Goal: Transaction & Acquisition: Purchase product/service

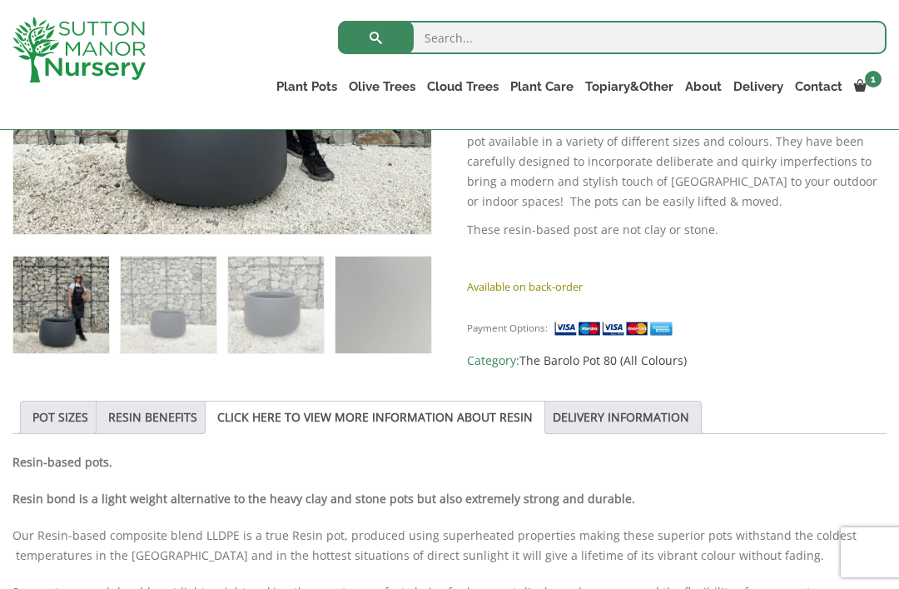
scroll to position [569, 0]
click at [662, 416] on link "DELIVERY INFORMATION" at bounding box center [621, 418] width 137 height 32
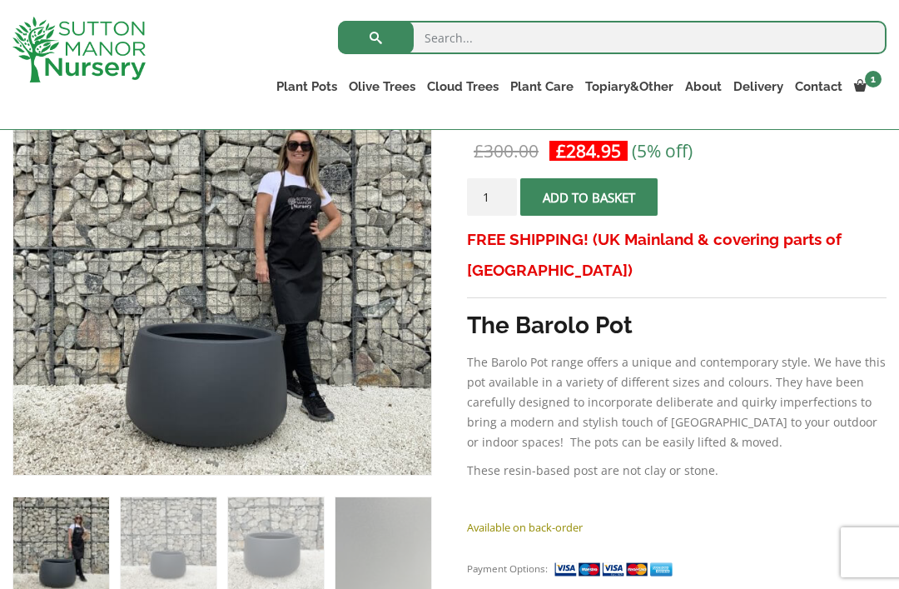
scroll to position [327, 0]
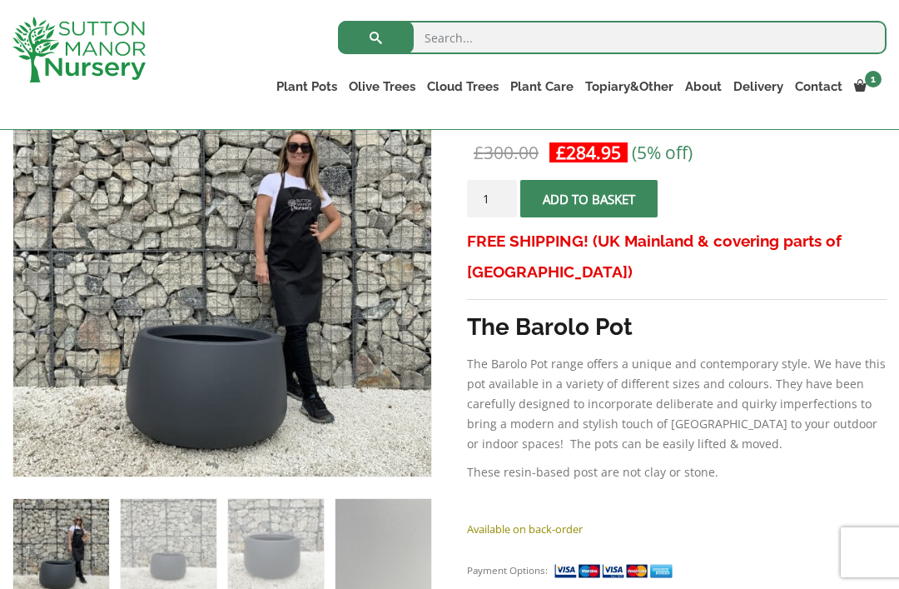
click at [0, 0] on link "View cart" at bounding box center [0, 0] width 0 height 0
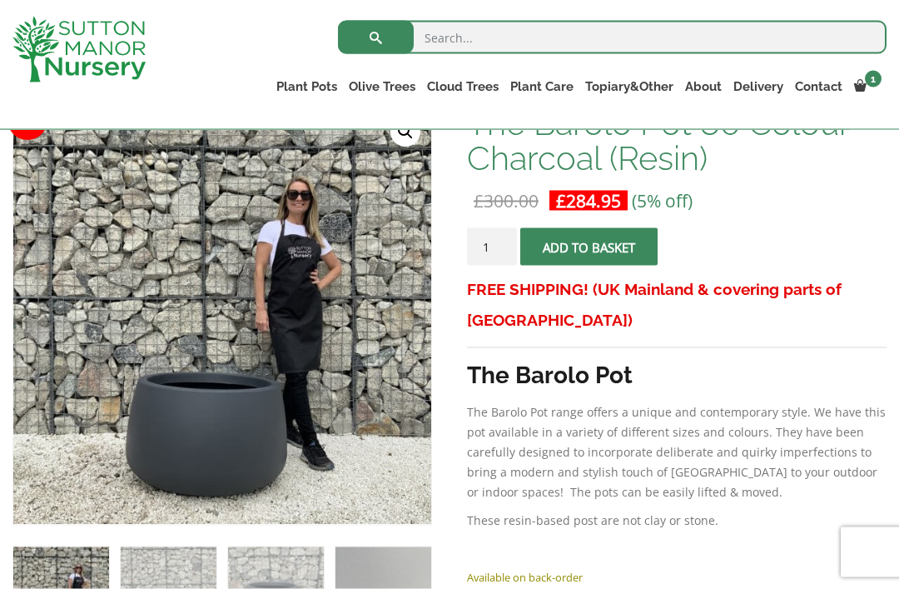
scroll to position [0, 0]
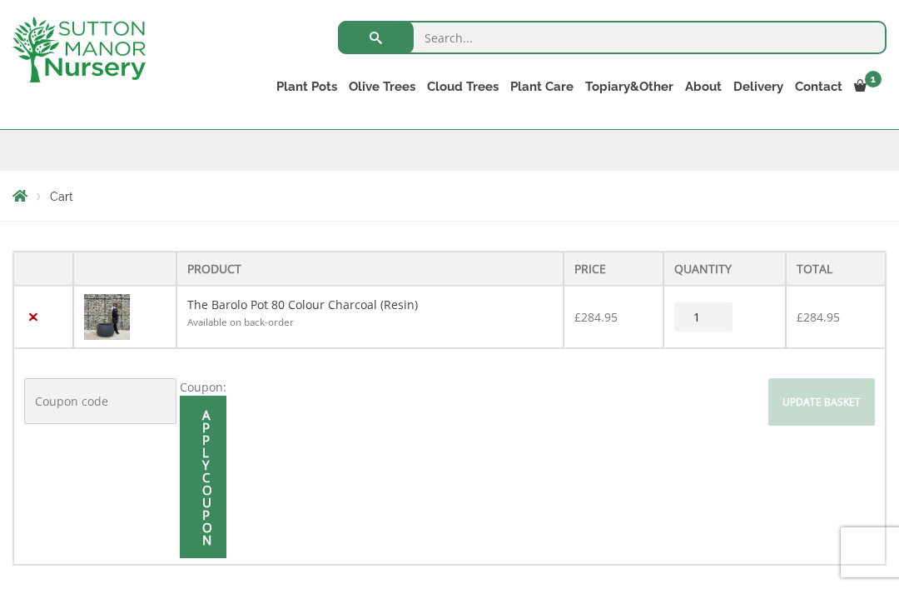
scroll to position [244, 0]
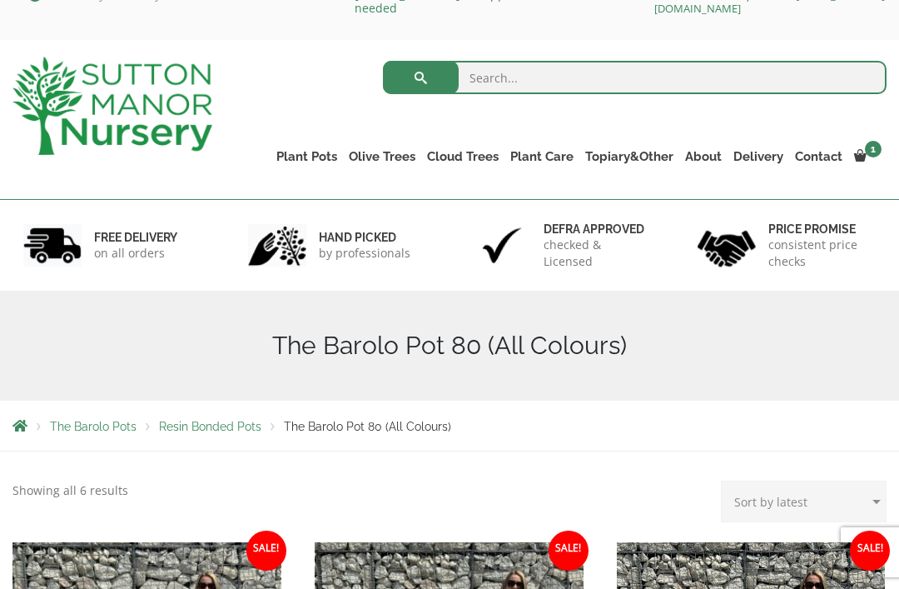
scroll to position [41, 0]
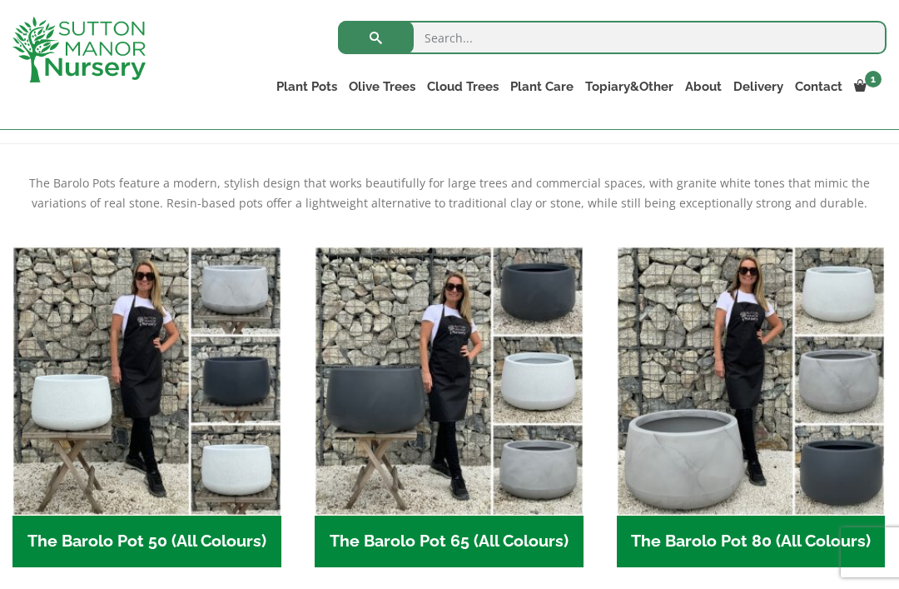
click at [439, 373] on img "Visit product category The Barolo Pot 65 (All Colours)" at bounding box center [449, 381] width 269 height 269
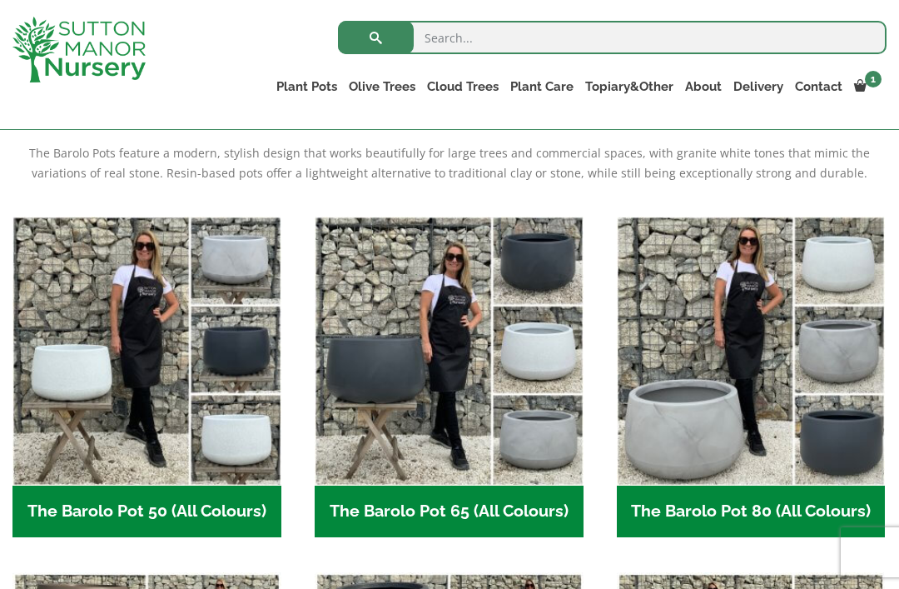
click at [700, 432] on img "Visit product category The Barolo Pot 80 (All Colours)" at bounding box center [751, 351] width 269 height 269
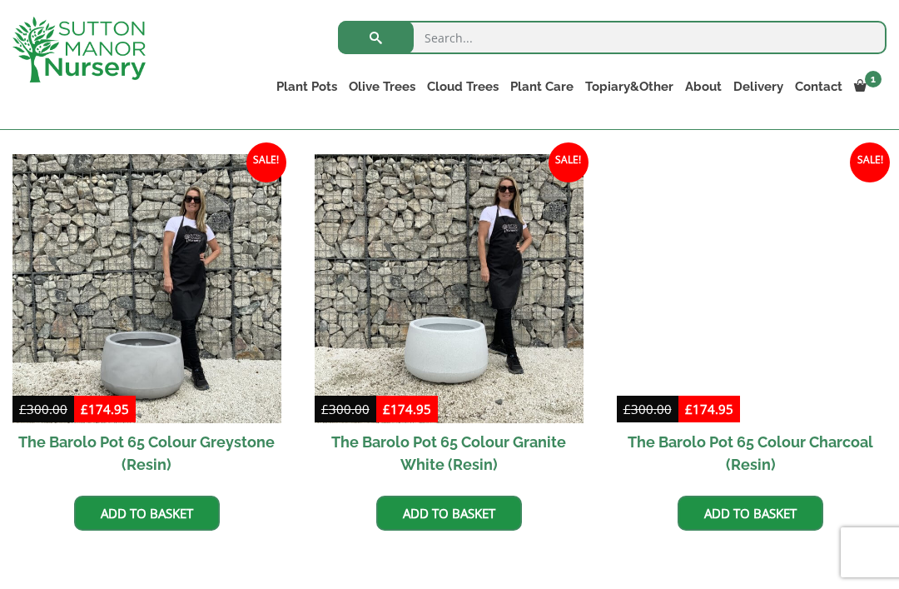
scroll to position [824, 0]
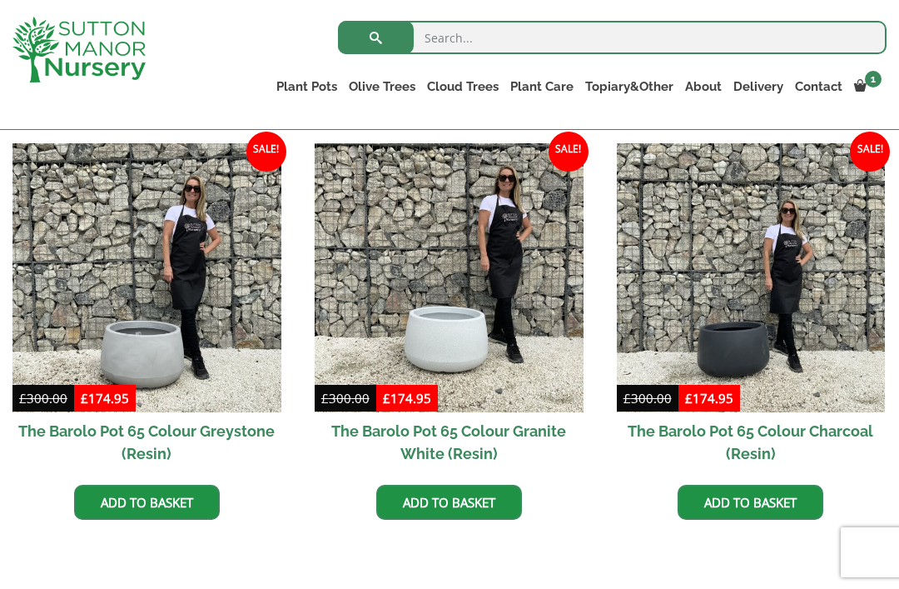
click at [759, 322] on img at bounding box center [751, 277] width 269 height 269
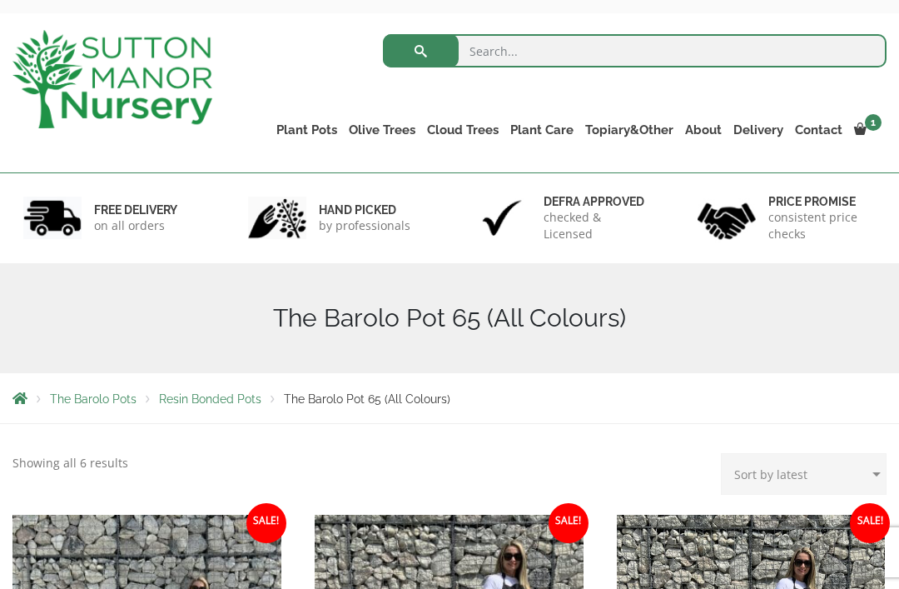
scroll to position [0, 0]
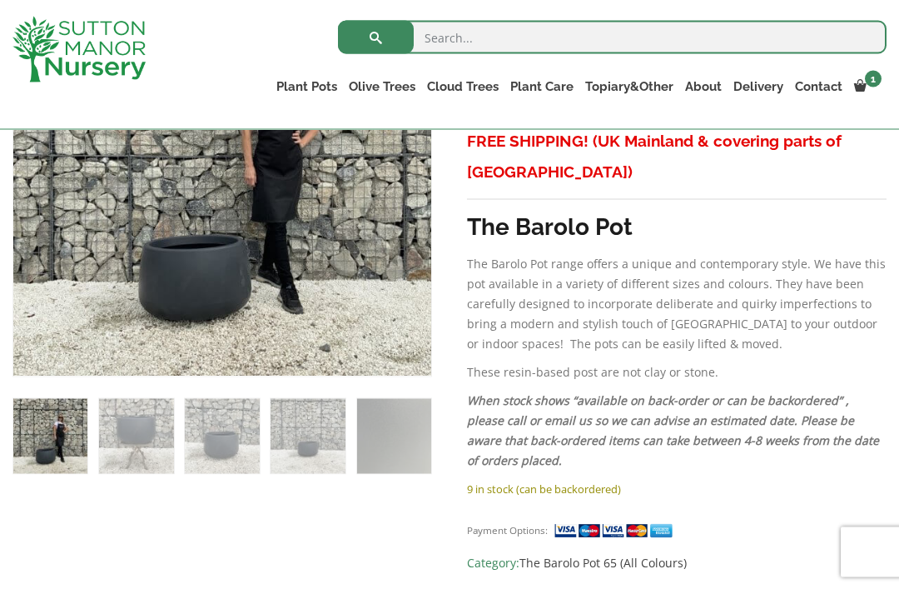
scroll to position [421, 0]
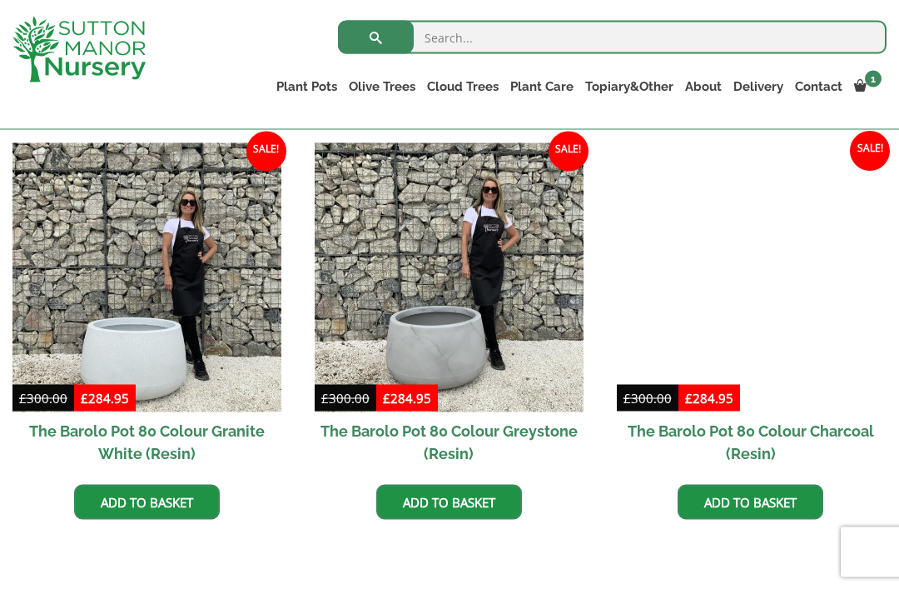
scroll to position [825, 0]
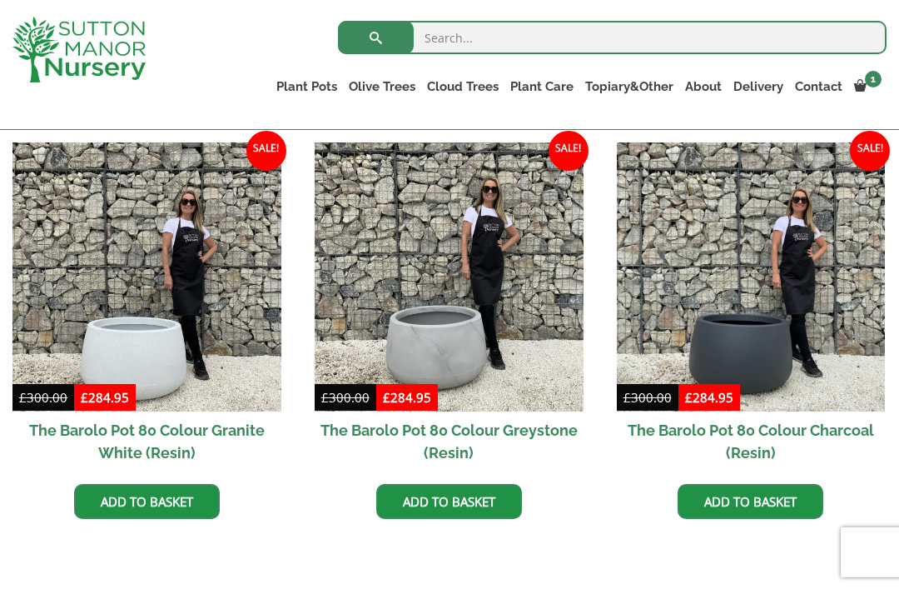
click at [745, 346] on img at bounding box center [751, 276] width 269 height 269
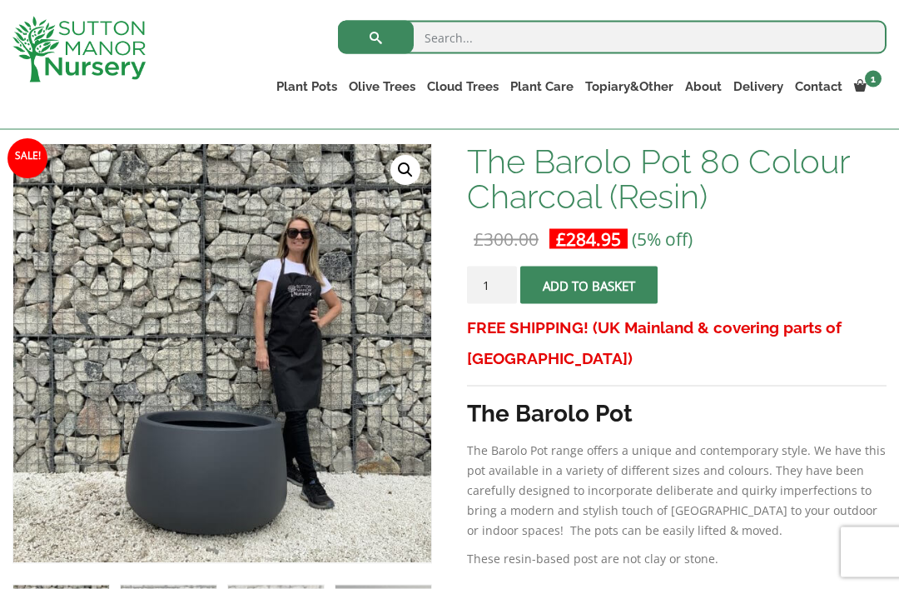
scroll to position [242, 0]
click at [0, 0] on link "Fleeces" at bounding box center [0, 0] width 0 height 0
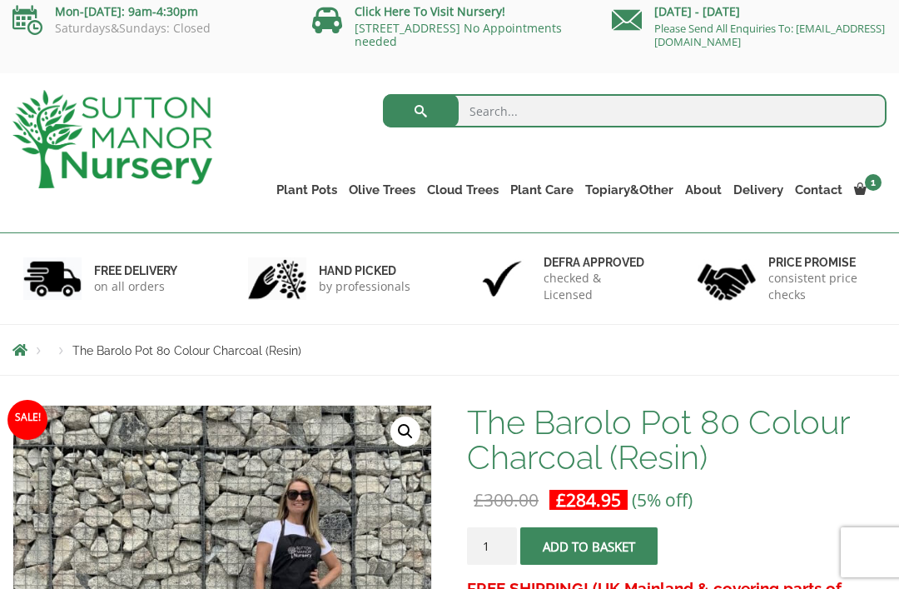
scroll to position [0, 0]
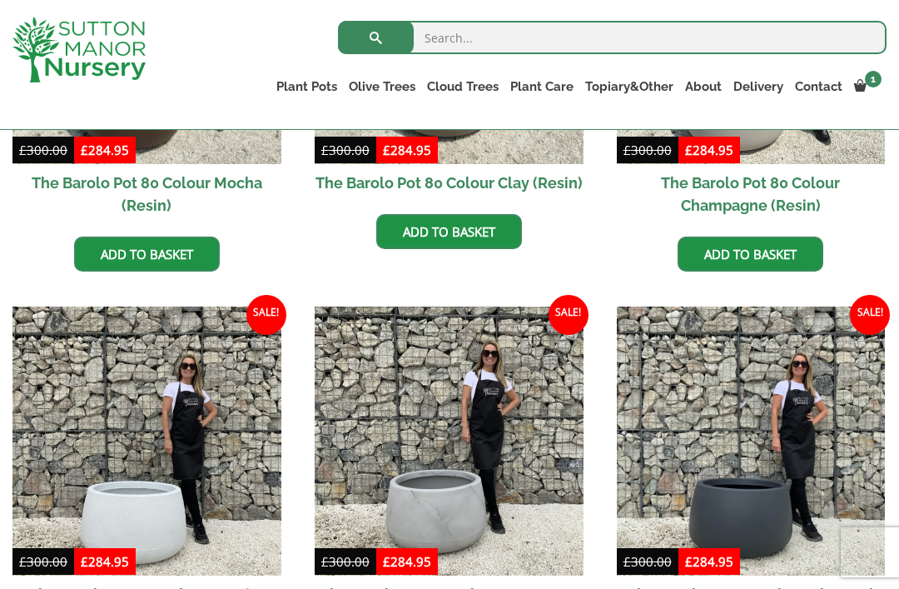
scroll to position [658, 0]
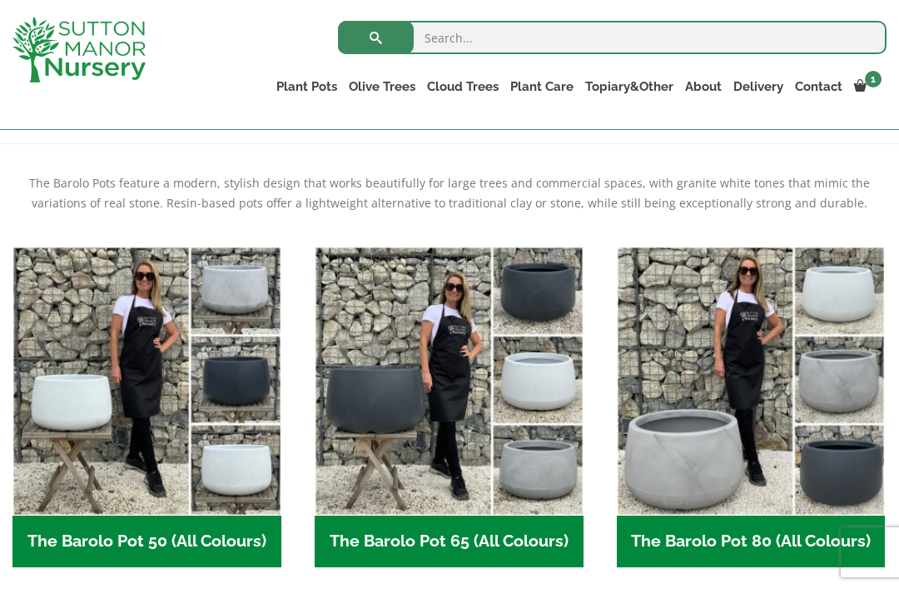
click at [492, 370] on img "Visit product category The Barolo Pot 65 (All Colours)" at bounding box center [449, 381] width 269 height 269
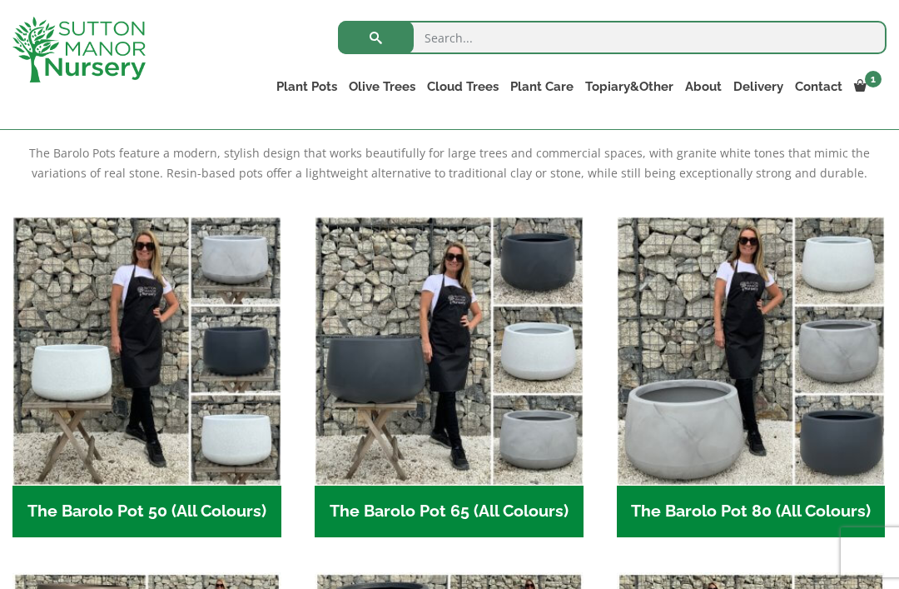
click at [731, 392] on img "Visit product category The Barolo Pot 80 (All Colours)" at bounding box center [751, 351] width 269 height 269
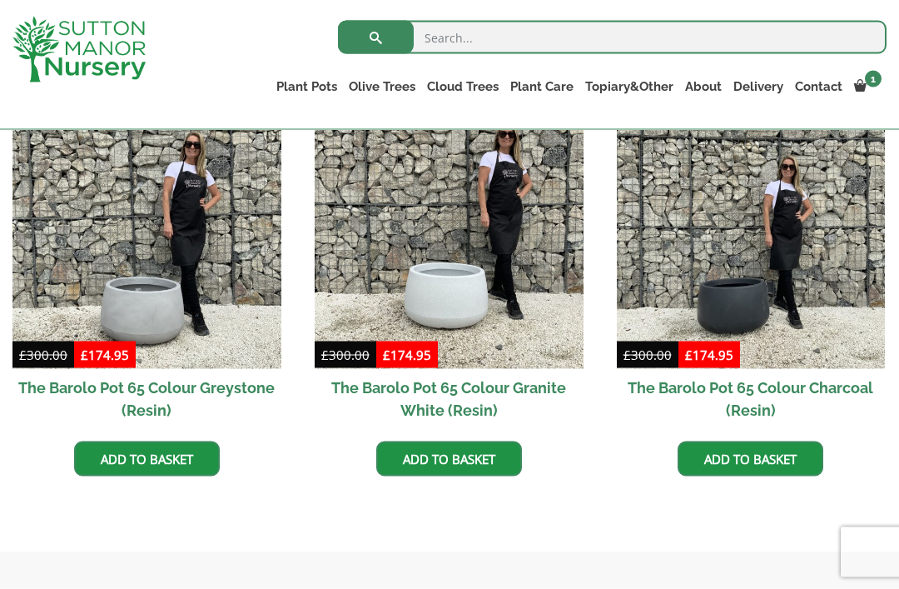
scroll to position [887, 0]
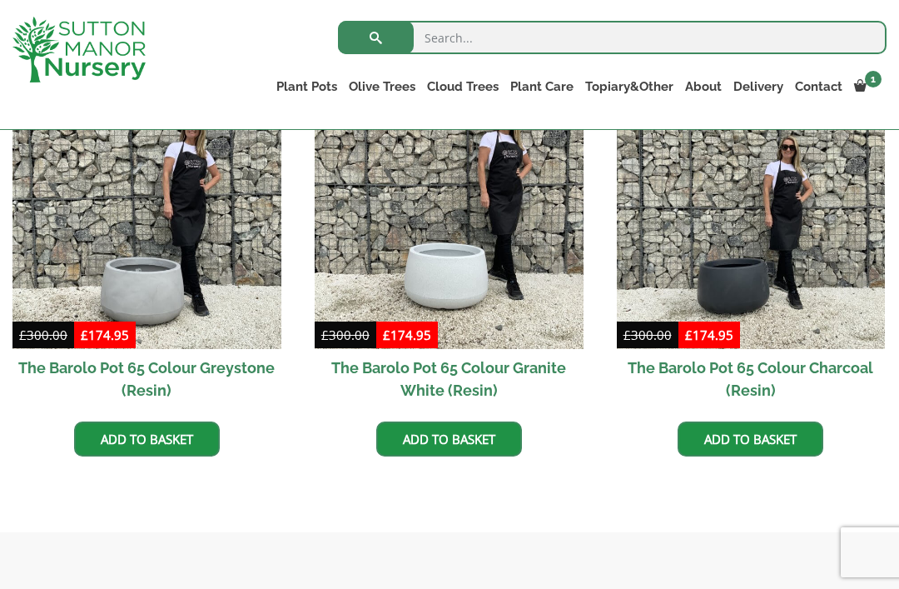
click at [754, 273] on img at bounding box center [751, 214] width 269 height 269
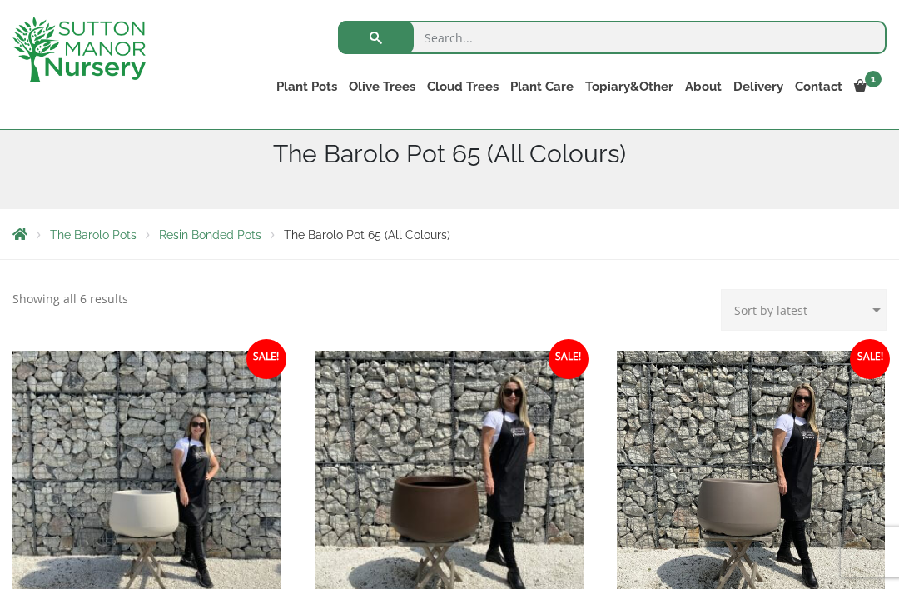
scroll to position [202, 0]
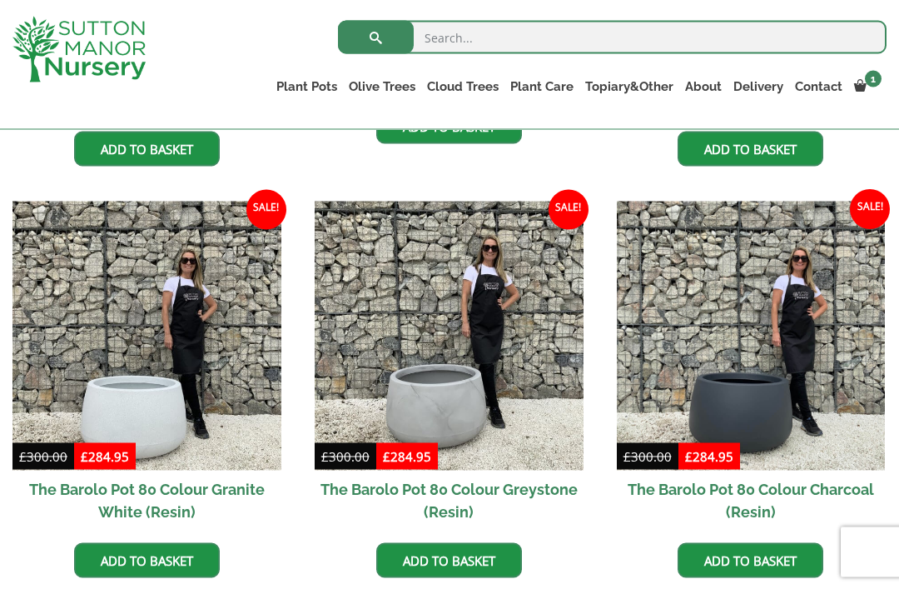
scroll to position [757, 0]
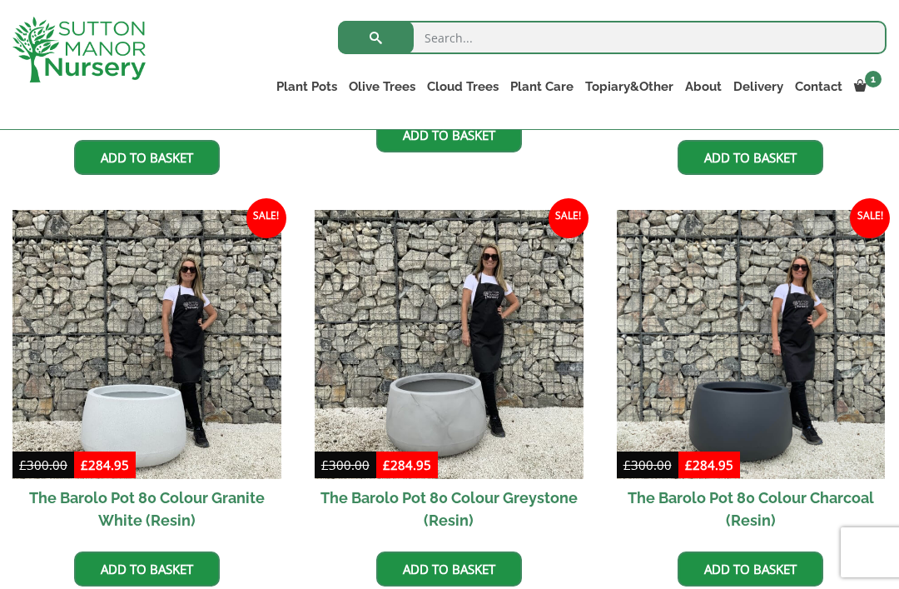
click at [759, 398] on img at bounding box center [751, 344] width 269 height 269
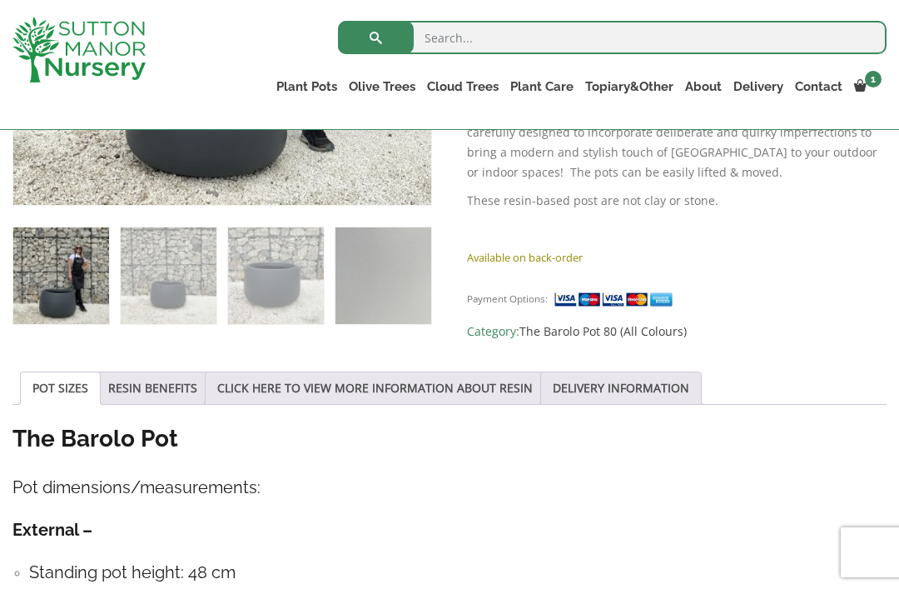
scroll to position [616, 0]
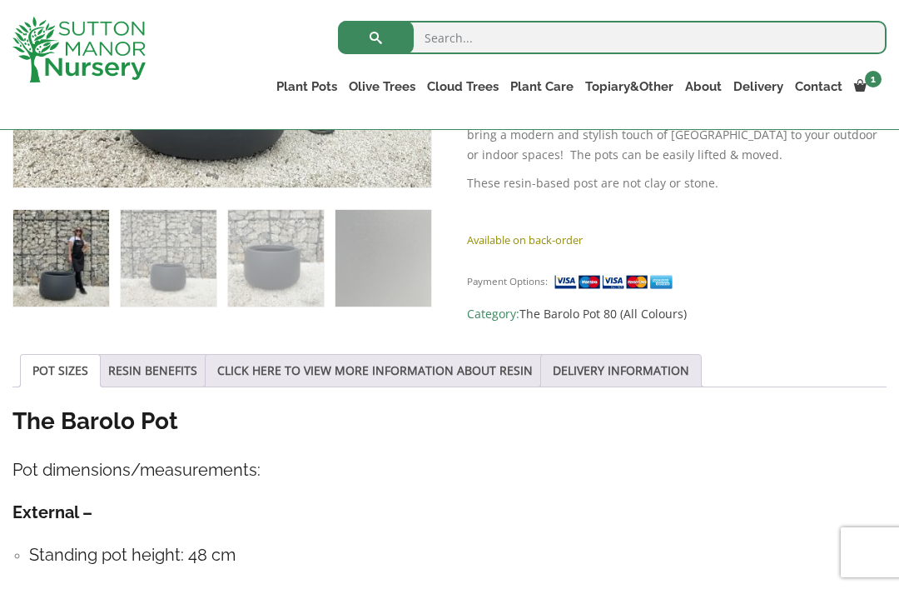
click at [280, 371] on link "CLICK HERE TO VIEW MORE INFORMATION ABOUT RESIN" at bounding box center [375, 371] width 316 height 32
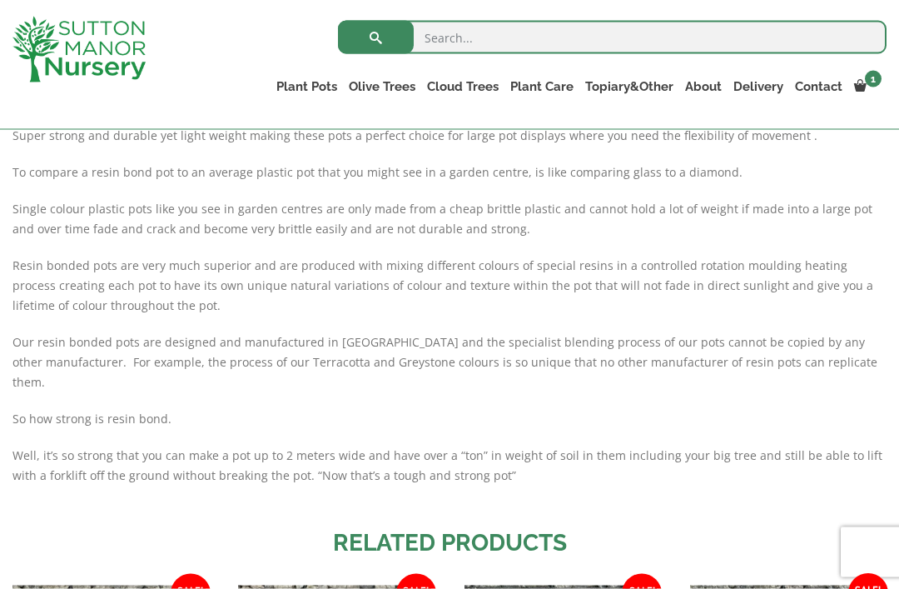
scroll to position [1029, 0]
